Goal: Check status: Check status

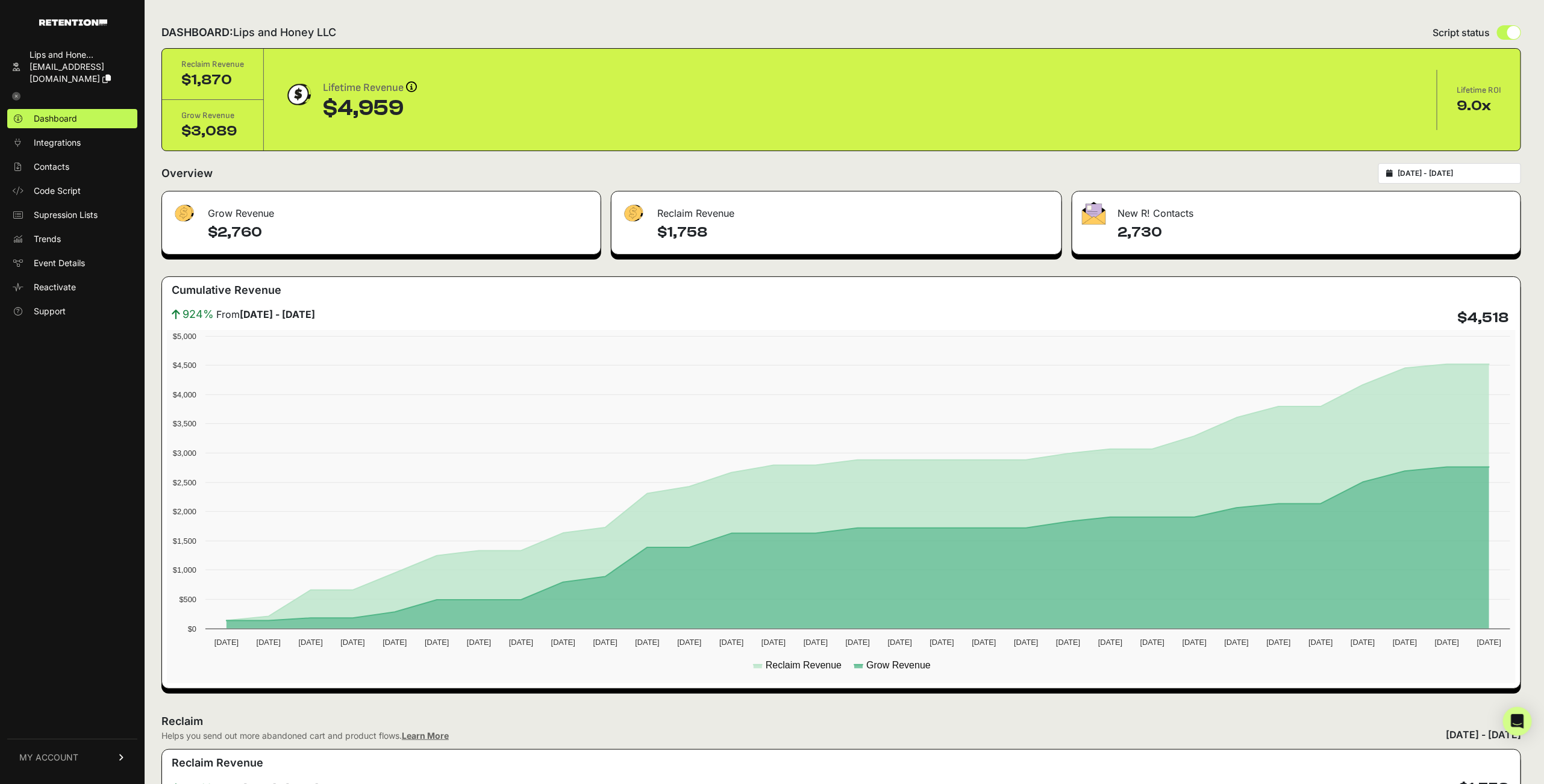
click at [588, 170] on input "2025-08-04 - 2025-09-03" at bounding box center [1455, 173] width 115 height 9
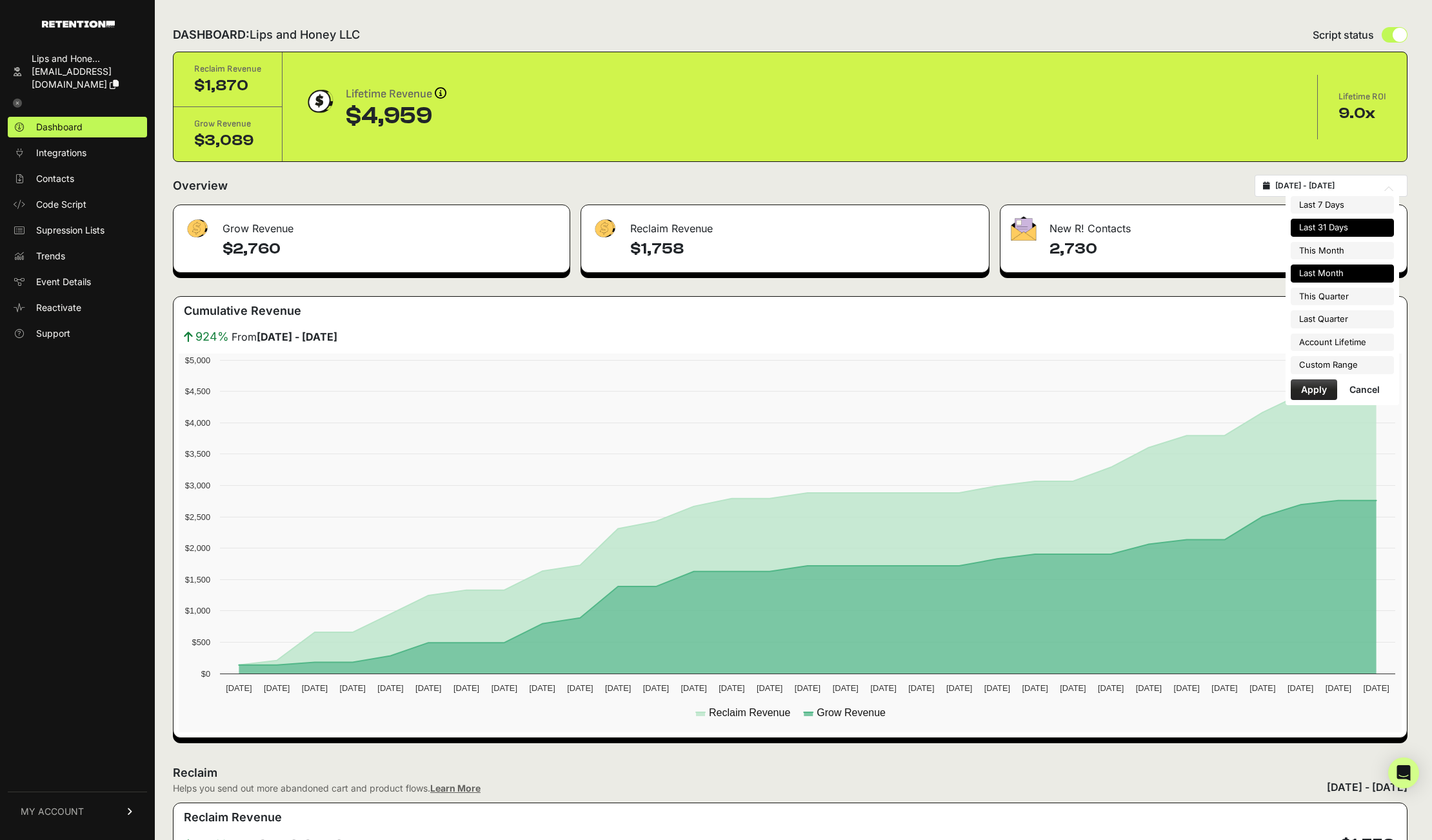
click at [630, 271] on li "Last Month" at bounding box center [1343, 274] width 104 height 18
type input "2025-08-01 - 2025-08-31"
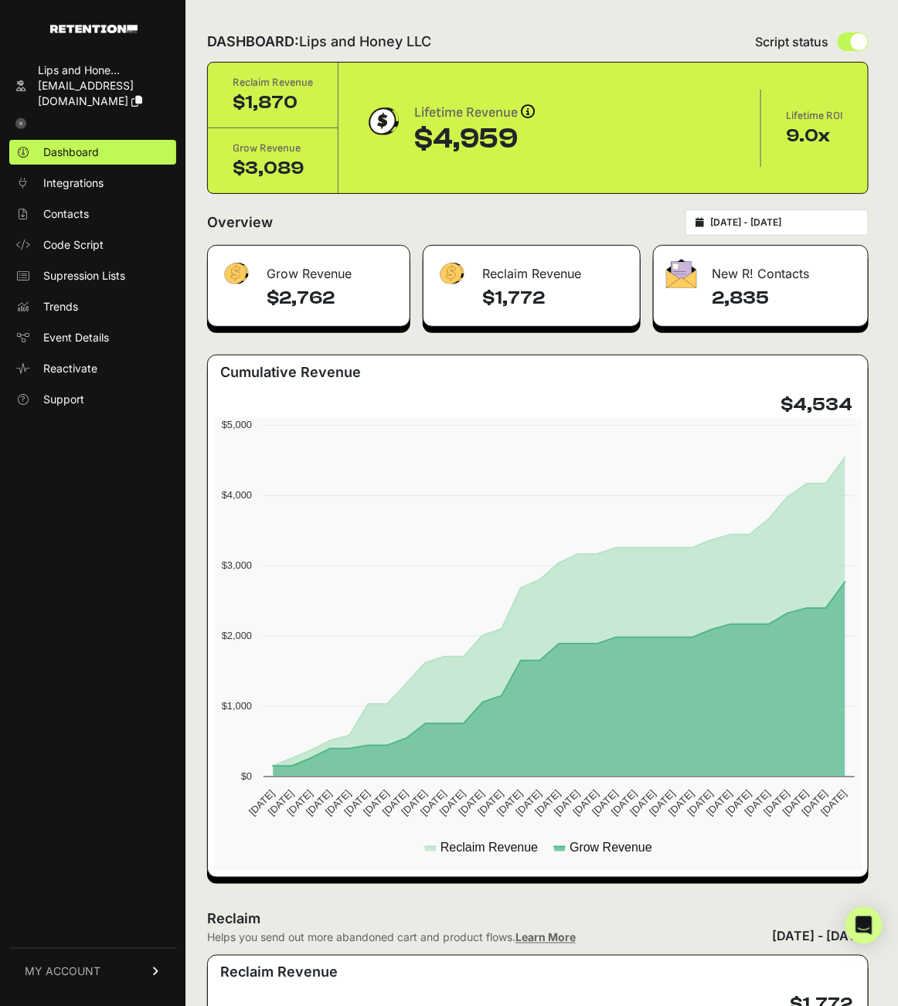
click at [750, 219] on input "[DATE] - [DATE]" at bounding box center [784, 222] width 148 height 12
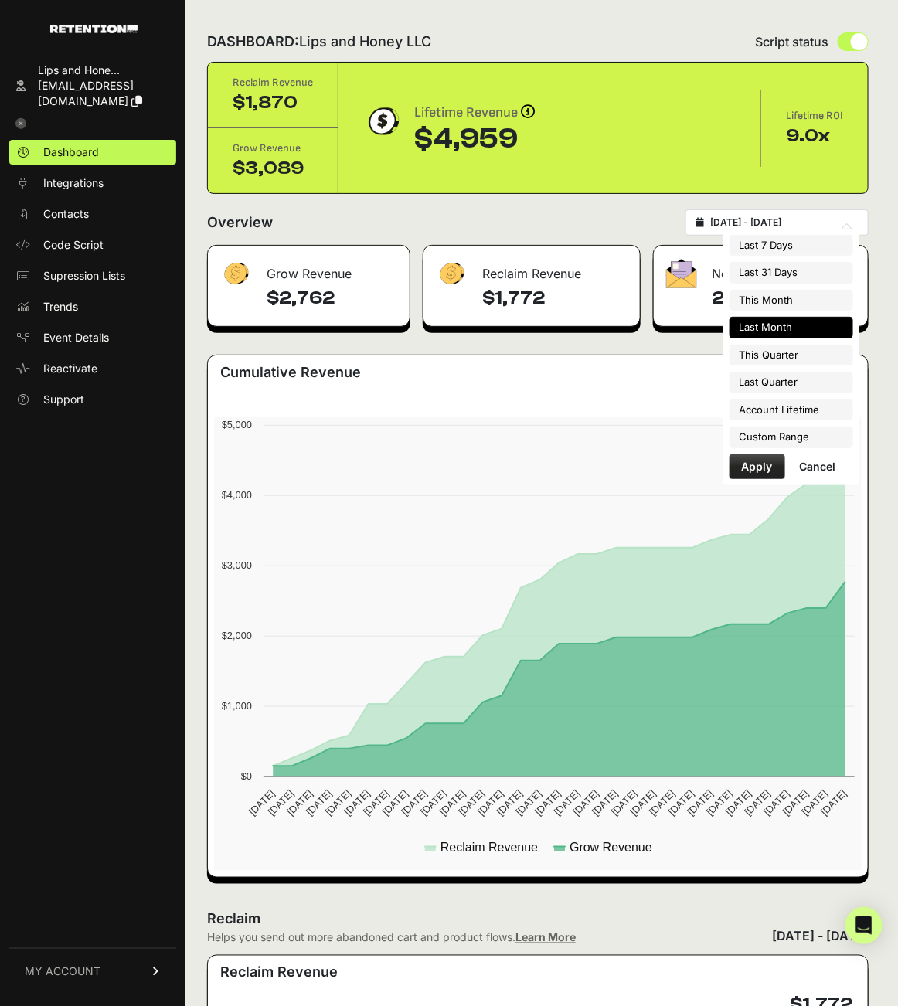
scroll to position [24, 0]
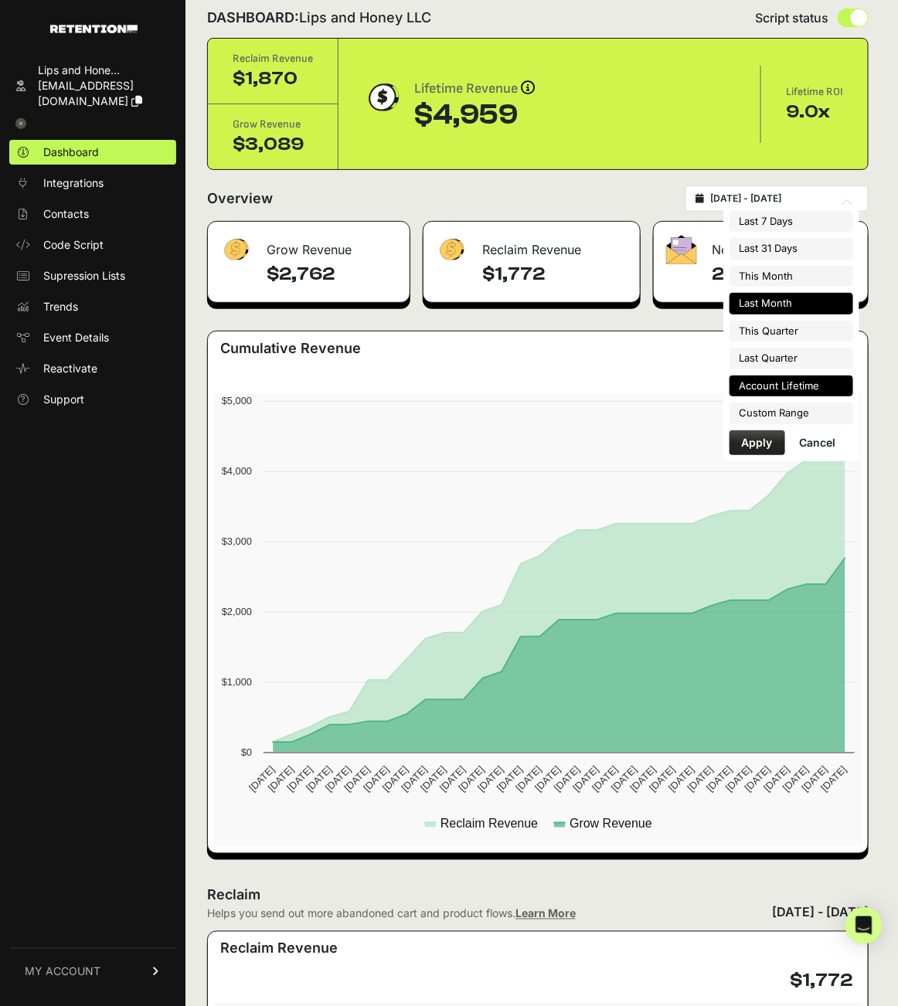
click at [770, 379] on li "Account Lifetime" at bounding box center [791, 386] width 124 height 22
type input "2025-07-23 - 2025-09-03"
